Goal: Task Accomplishment & Management: Use online tool/utility

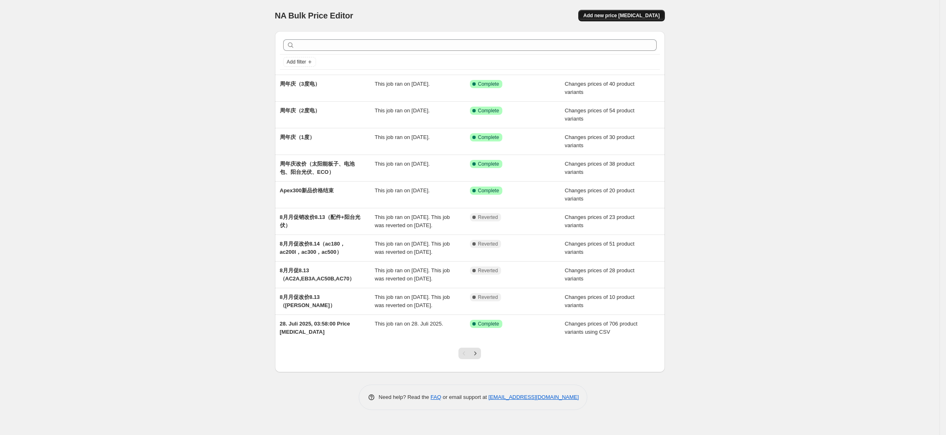
click at [633, 11] on button "Add new price [MEDICAL_DATA]" at bounding box center [621, 15] width 86 height 11
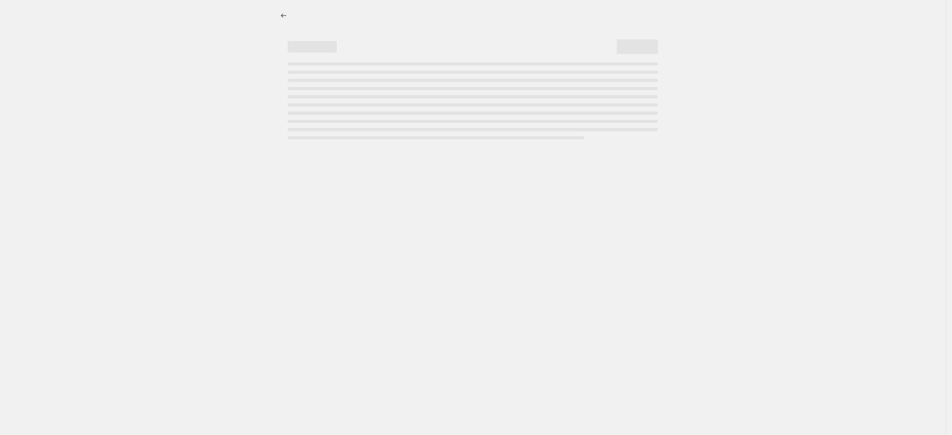
select select "percentage"
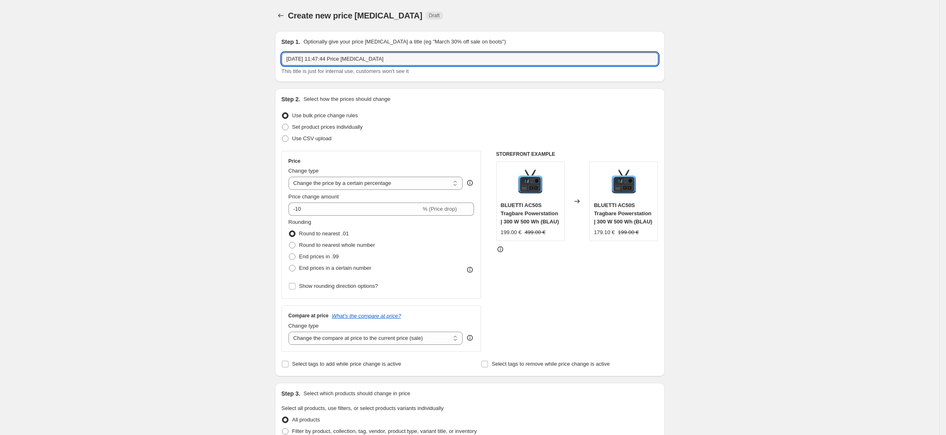
drag, startPoint x: 404, startPoint y: 58, endPoint x: 279, endPoint y: 62, distance: 124.8
click at [279, 62] on div "Step 1. Optionally give your price [MEDICAL_DATA] a title (eg "March 30% off sa…" at bounding box center [470, 56] width 390 height 51
click at [318, 62] on input "Elite 30 早鸟家改价" at bounding box center [469, 59] width 377 height 13
type input "Elite 30 早鸟价改价"
click at [324, 128] on span "Set product prices individually" at bounding box center [327, 127] width 71 height 6
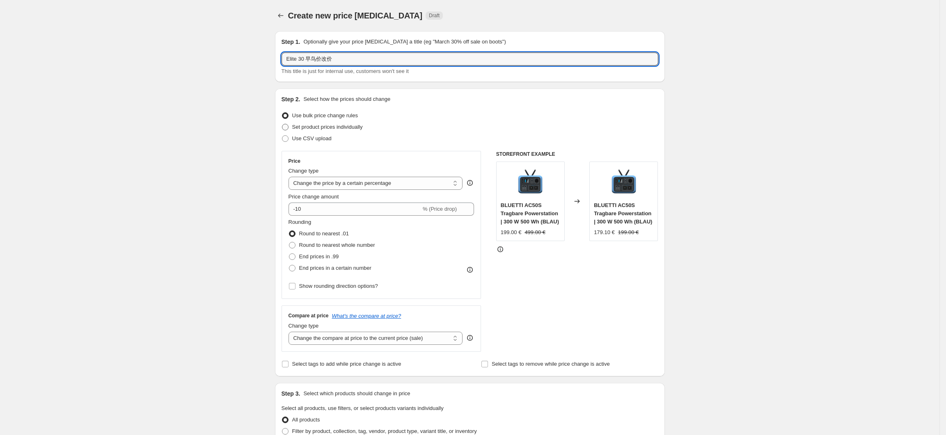
click at [282, 124] on input "Set product prices individually" at bounding box center [282, 124] width 0 height 0
radio input "true"
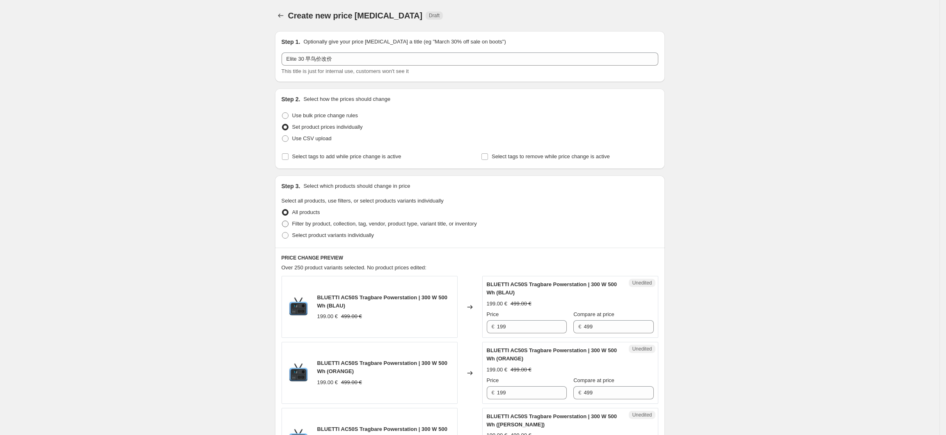
click at [309, 225] on span "Filter by product, collection, tag, vendor, product type, variant title, or inv…" at bounding box center [384, 224] width 185 height 6
click at [282, 221] on input "Filter by product, collection, tag, vendor, product type, variant title, or inv…" at bounding box center [282, 221] width 0 height 0
radio input "true"
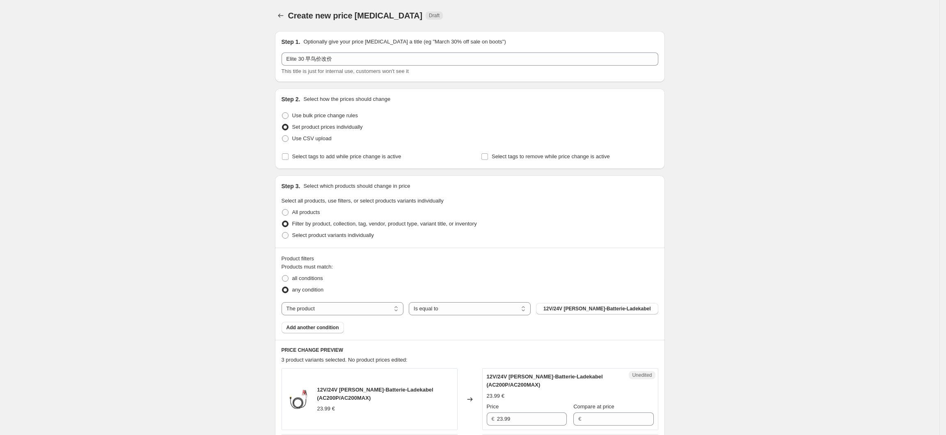
scroll to position [55, 0]
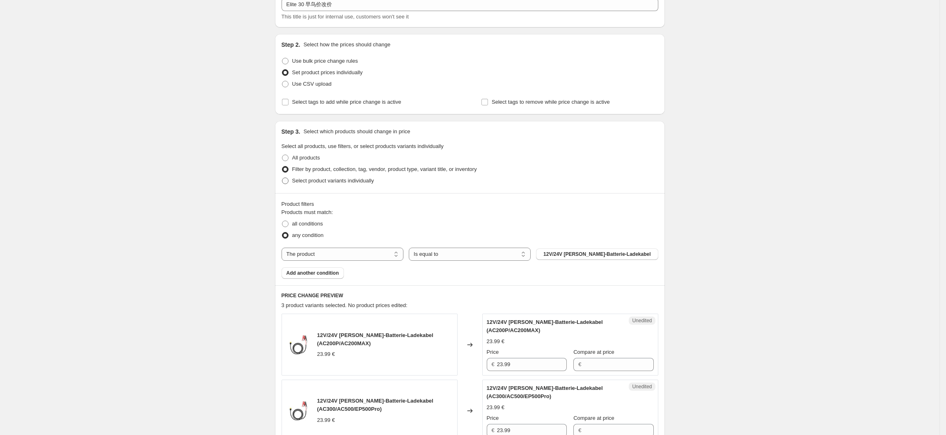
click at [326, 181] on span "Select product variants individually" at bounding box center [333, 181] width 82 height 6
click at [282, 178] on input "Select product variants individually" at bounding box center [282, 178] width 0 height 0
radio input "true"
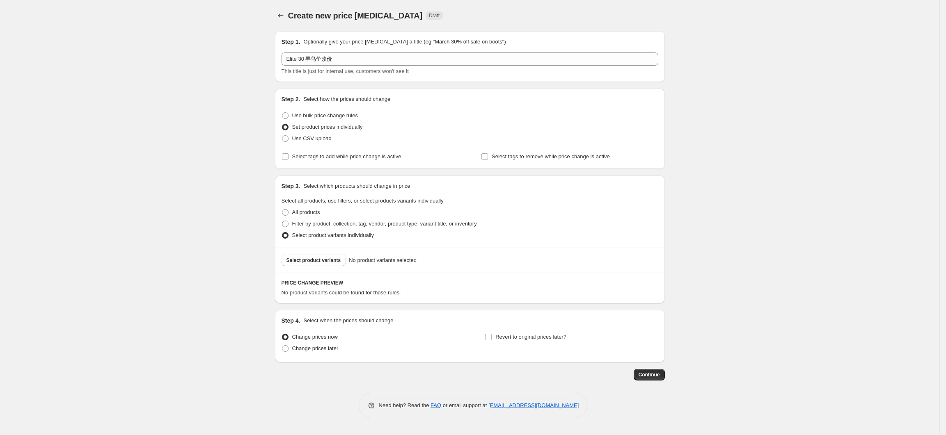
scroll to position [0, 0]
click at [330, 263] on span "Select product variants" at bounding box center [316, 260] width 55 height 7
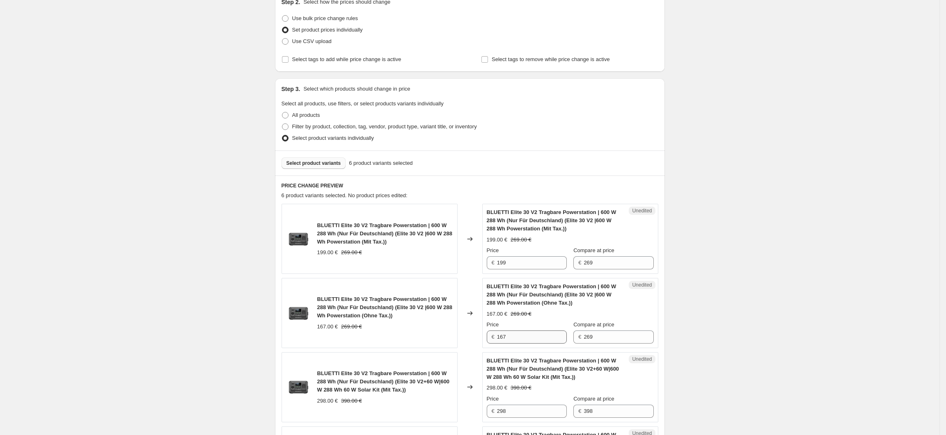
scroll to position [109, 0]
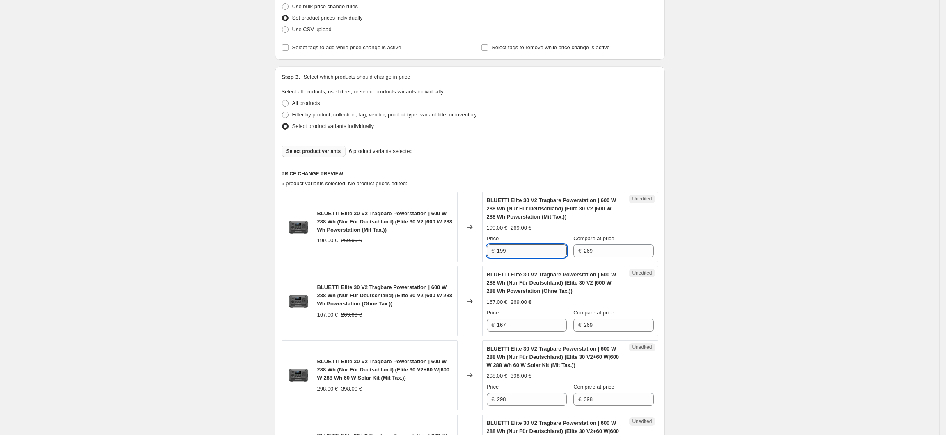
drag, startPoint x: 524, startPoint y: 253, endPoint x: 500, endPoint y: 254, distance: 23.4
click at [500, 254] on input "199" at bounding box center [532, 251] width 70 height 13
type input "209"
click at [752, 289] on div "Create new price [MEDICAL_DATA]. This page is ready Create new price [MEDICAL_D…" at bounding box center [469, 338] width 939 height 894
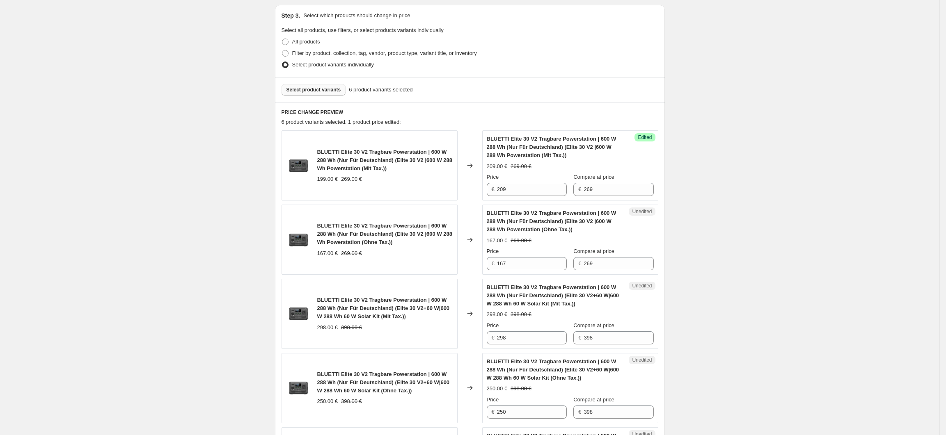
scroll to position [219, 0]
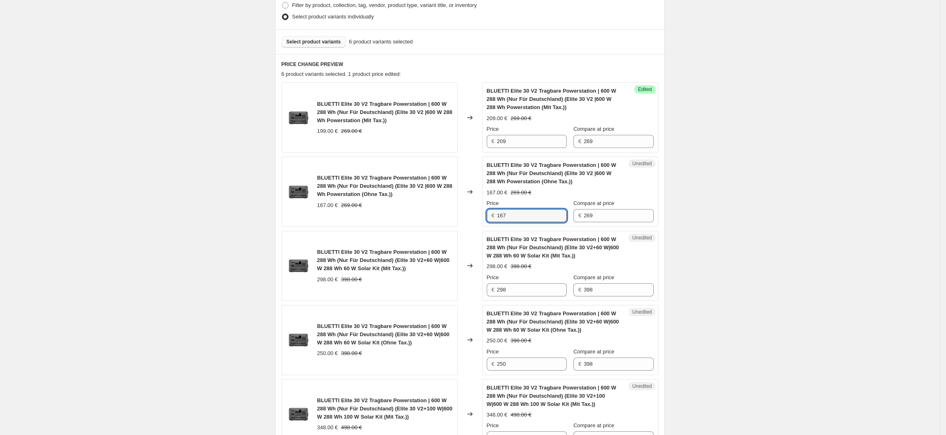
drag, startPoint x: 516, startPoint y: 220, endPoint x: 497, endPoint y: 220, distance: 18.5
click at [497, 220] on div "€ 167" at bounding box center [527, 215] width 80 height 13
type input "176"
click at [729, 259] on div "Create new price [MEDICAL_DATA]. This page is ready Create new price [MEDICAL_D…" at bounding box center [469, 228] width 939 height 894
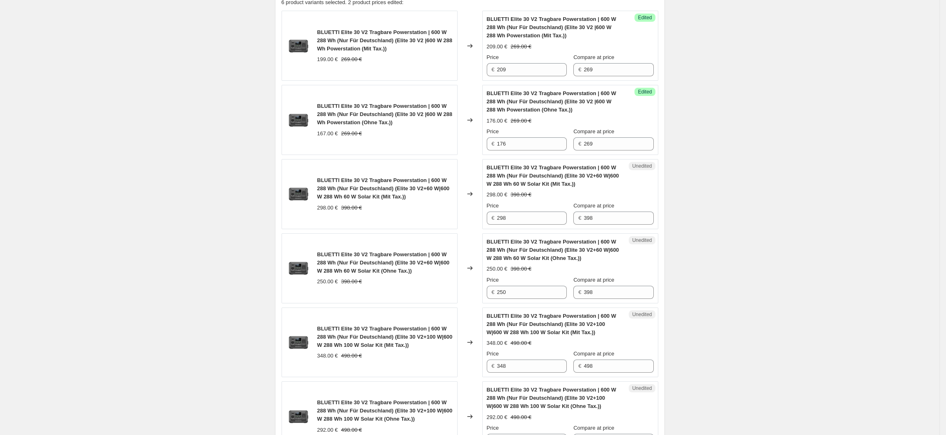
scroll to position [328, 0]
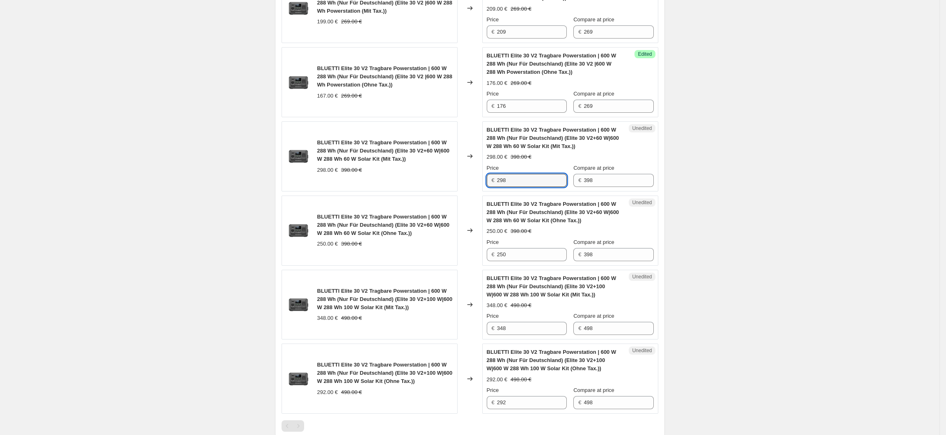
drag, startPoint x: 516, startPoint y: 183, endPoint x: 493, endPoint y: 181, distance: 23.5
click at [493, 181] on div "€ 298" at bounding box center [527, 180] width 80 height 13
type input "318"
click at [724, 228] on div "Create new price [MEDICAL_DATA]. This page is ready Create new price [MEDICAL_D…" at bounding box center [469, 119] width 939 height 894
drag, startPoint x: 514, startPoint y: 256, endPoint x: 491, endPoint y: 256, distance: 22.6
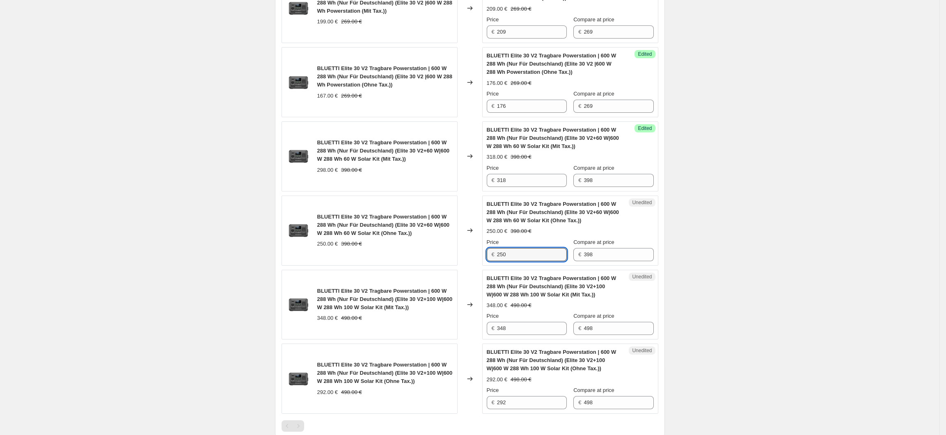
click at [491, 256] on div "€ 250" at bounding box center [527, 254] width 80 height 13
type input "267"
click at [745, 264] on div "Create new price [MEDICAL_DATA]. This page is ready Create new price [MEDICAL_D…" at bounding box center [469, 119] width 939 height 894
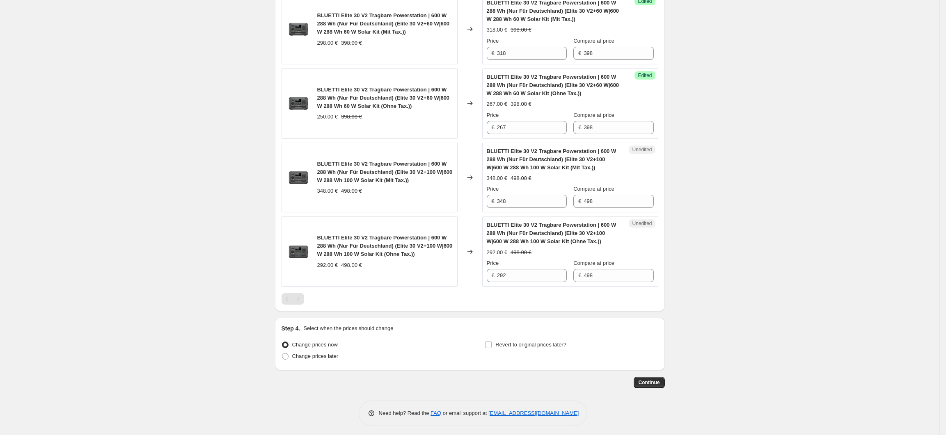
scroll to position [460, 0]
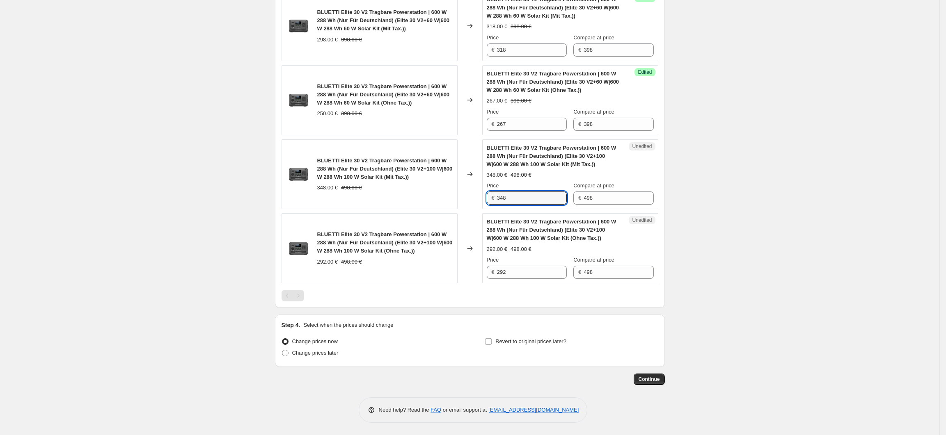
drag, startPoint x: 536, startPoint y: 199, endPoint x: 491, endPoint y: 199, distance: 45.1
click at [491, 199] on div "€ 348" at bounding box center [527, 198] width 80 height 13
type input "368"
drag, startPoint x: 537, startPoint y: 267, endPoint x: 496, endPoint y: 272, distance: 41.2
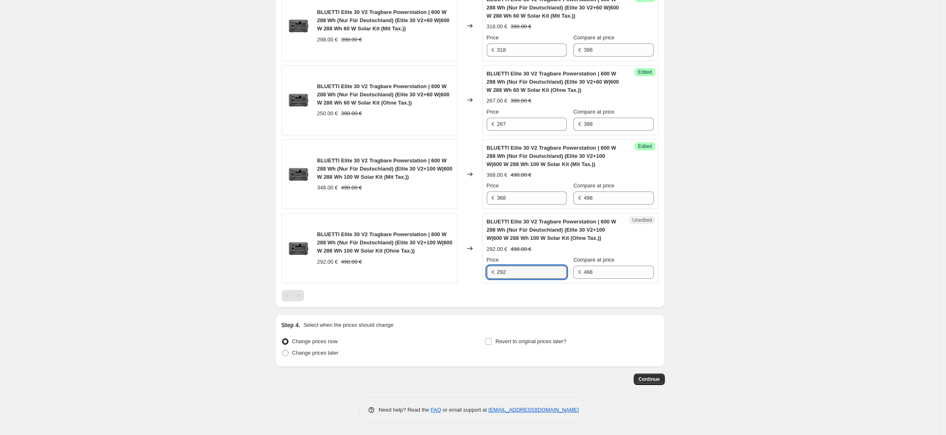
click at [496, 272] on div "€ 292" at bounding box center [527, 272] width 80 height 13
type input "309"
click at [334, 354] on span "Change prices later" at bounding box center [315, 353] width 46 height 6
click at [282, 350] on input "Change prices later" at bounding box center [282, 350] width 0 height 0
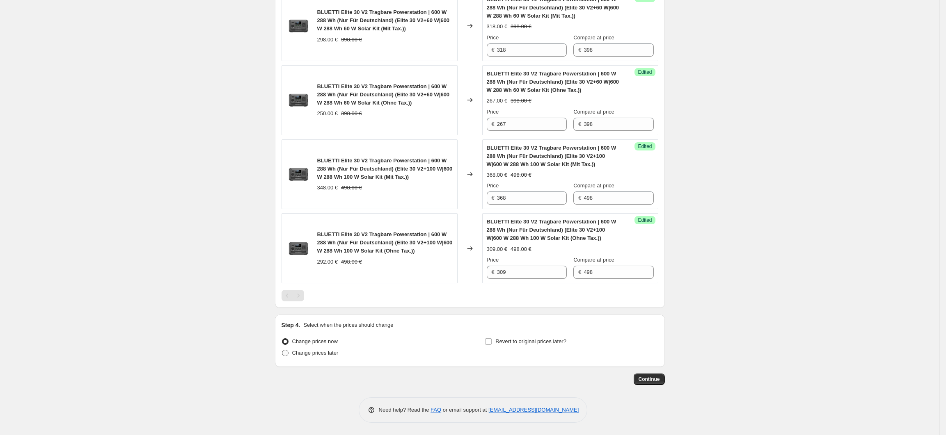
radio input "true"
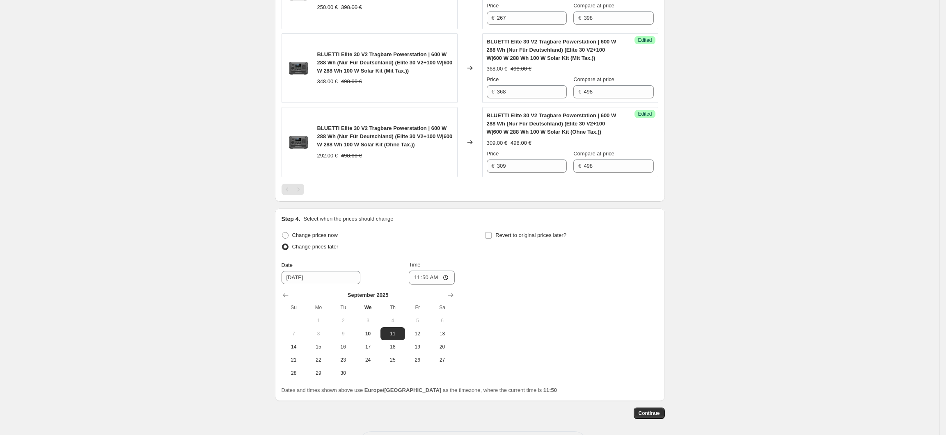
scroll to position [570, 0]
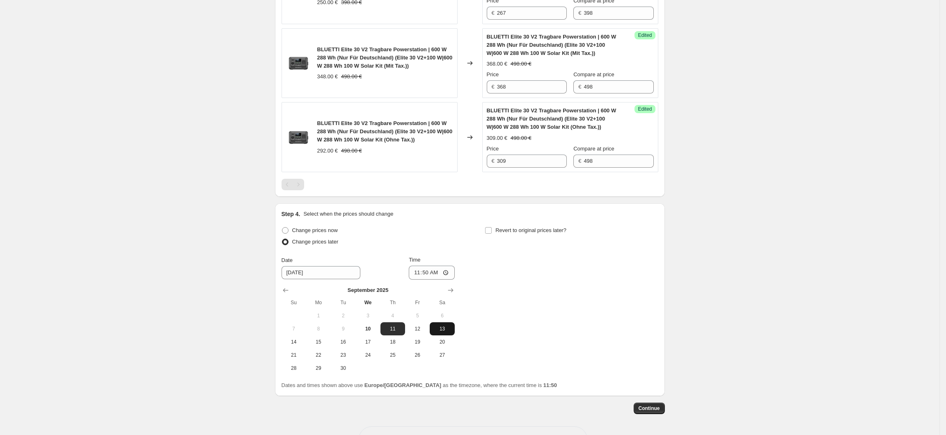
click at [446, 332] on span "13" at bounding box center [442, 329] width 18 height 7
type input "[DATE]"
click at [450, 274] on input "11:50" at bounding box center [432, 273] width 46 height 14
click at [572, 336] on div "Change prices now Change prices later Date [DATE] Time 00:50 [DATE] Su Mo Tu We…" at bounding box center [469, 300] width 377 height 150
click at [449, 273] on input "00:50" at bounding box center [432, 273] width 46 height 14
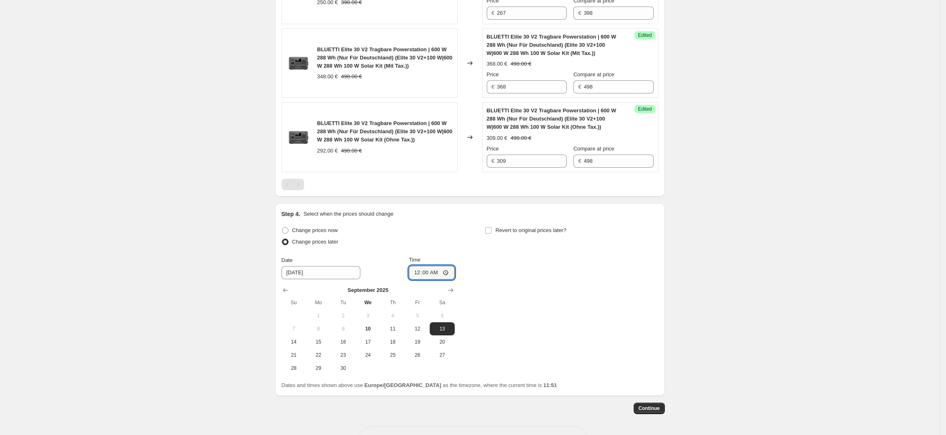
type input "00:00"
click at [555, 342] on div "Change prices now Change prices later Date [DATE] Time 00:00 [DATE] Su Mo Tu We…" at bounding box center [469, 300] width 377 height 150
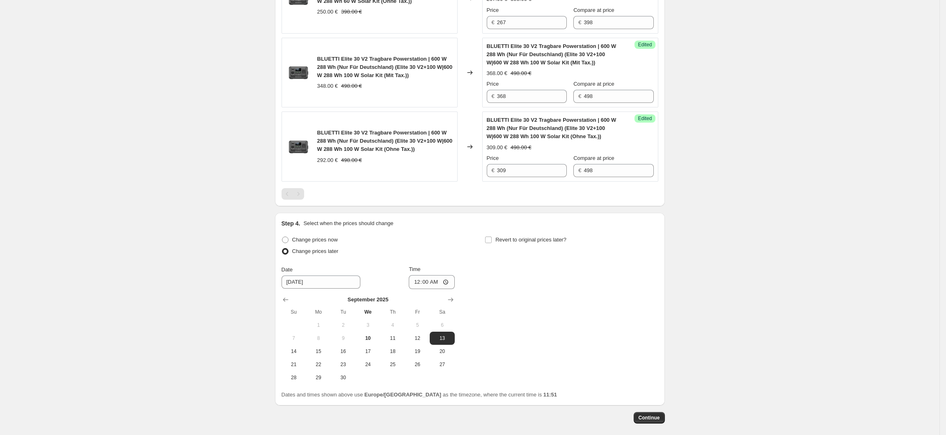
scroll to position [601, 0]
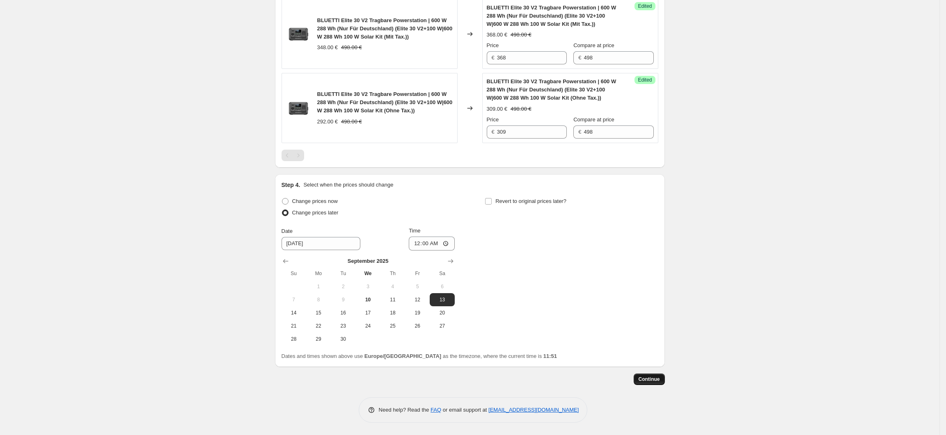
click at [655, 380] on span "Continue" at bounding box center [648, 379] width 21 height 7
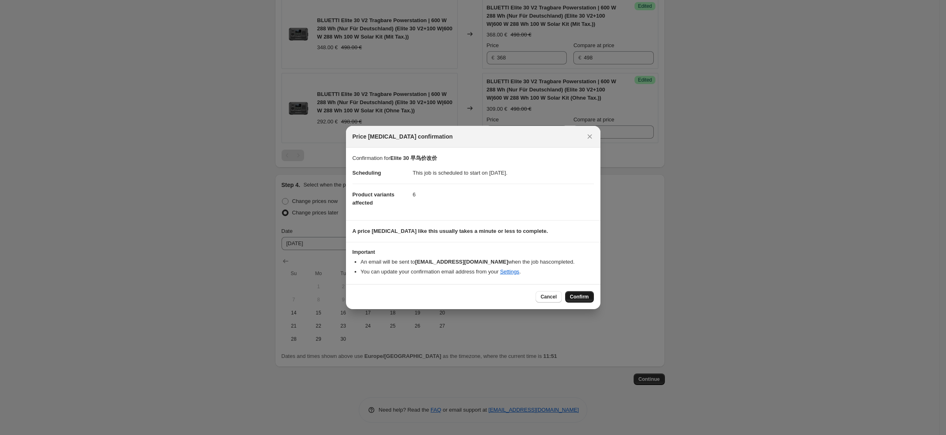
click at [580, 299] on span "Confirm" at bounding box center [579, 297] width 19 height 7
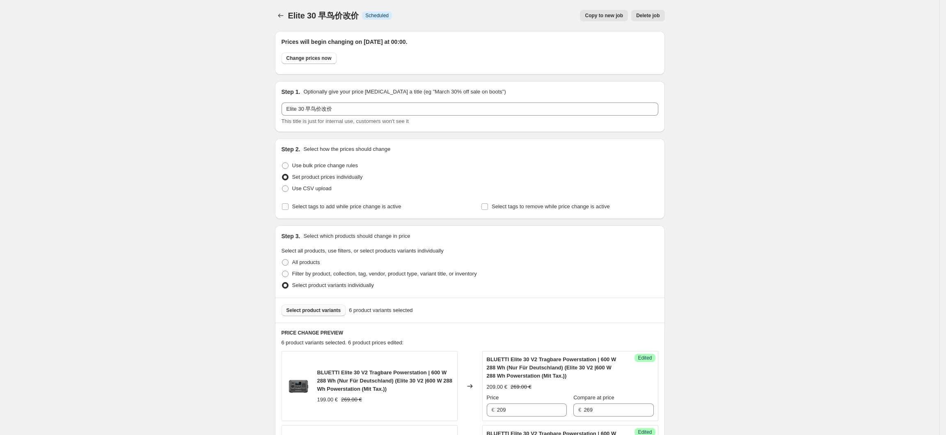
scroll to position [601, 0]
